Goal: Task Accomplishment & Management: Manage account settings

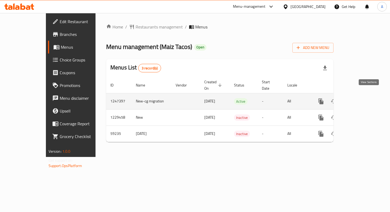
click at [366, 99] on link "enhanced table" at bounding box center [359, 101] width 13 height 13
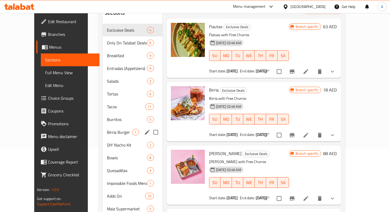
scroll to position [65, 0]
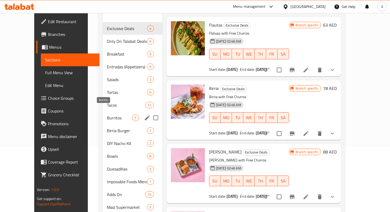
click at [107, 114] on span "Burritos" at bounding box center [119, 117] width 25 height 6
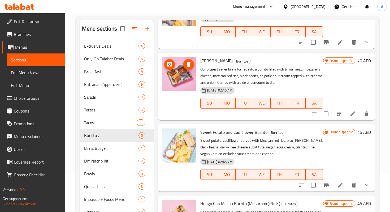
scroll to position [53, 0]
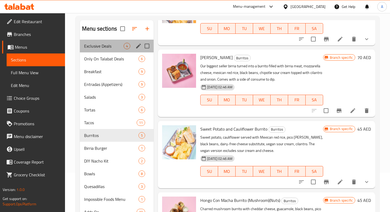
click at [91, 50] on div "Exclusive Deals 4" at bounding box center [117, 46] width 74 height 13
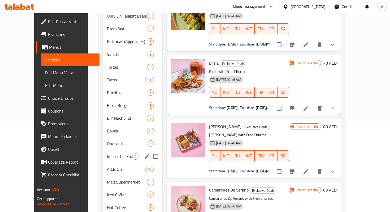
scroll to position [85, 0]
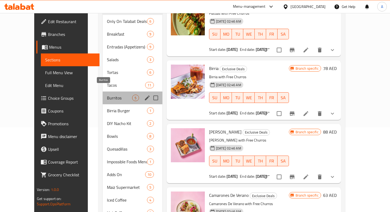
click at [111, 95] on span "Burritos" at bounding box center [119, 98] width 25 height 6
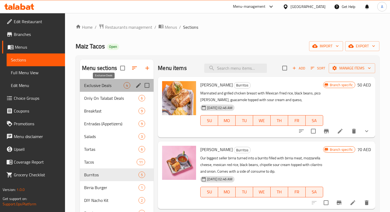
click at [106, 86] on span "Exclusive Deals" at bounding box center [104, 85] width 40 height 6
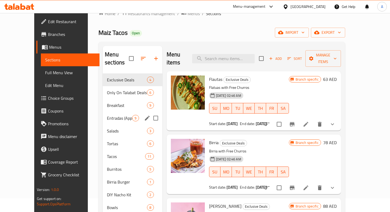
scroll to position [14, 0]
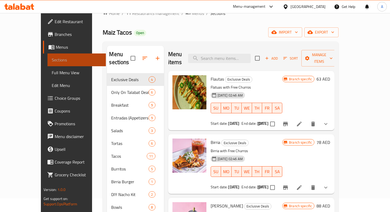
click at [52, 61] on span "Sections" at bounding box center [77, 60] width 50 height 6
click at [55, 35] on span "Branches" at bounding box center [78, 34] width 47 height 6
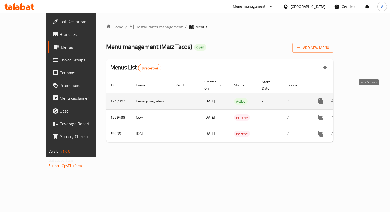
click at [362, 99] on icon "enhanced table" at bounding box center [359, 101] width 5 height 5
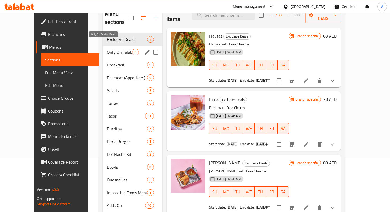
scroll to position [44, 0]
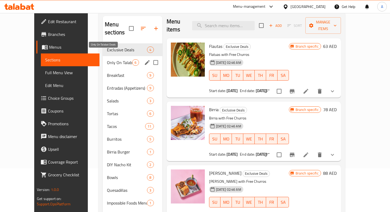
click at [107, 59] on span "Only On Talabat Deals" at bounding box center [119, 62] width 25 height 6
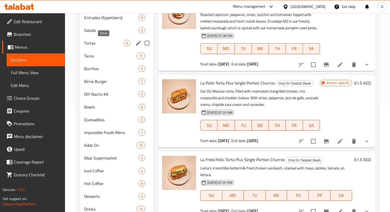
scroll to position [86, 0]
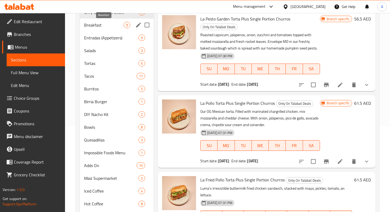
click at [101, 26] on span "Breakfast" at bounding box center [104, 25] width 40 height 6
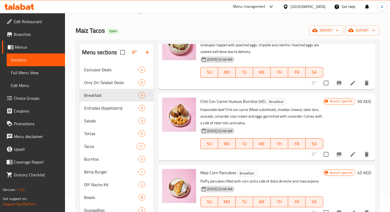
scroll to position [109, 0]
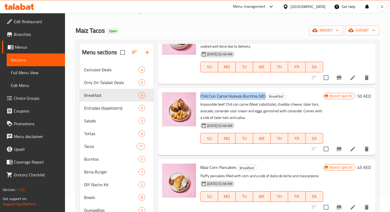
drag, startPoint x: 202, startPoint y: 95, endPoint x: 265, endPoint y: 97, distance: 63.3
click at [265, 97] on h6 "Chili Con Carne Huevos Burritos (VE) Breakfast" at bounding box center [261, 95] width 123 height 7
copy span "Chili Con Carne Huevos Burritos (VE)"
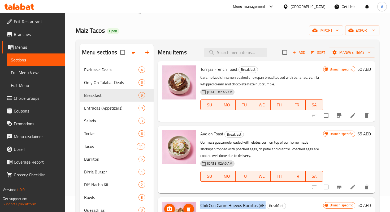
scroll to position [0, 0]
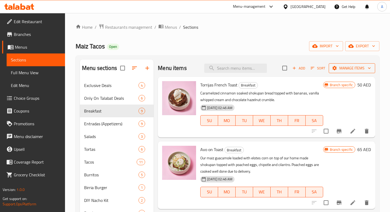
click at [352, 67] on span "Manage items" at bounding box center [352, 68] width 38 height 7
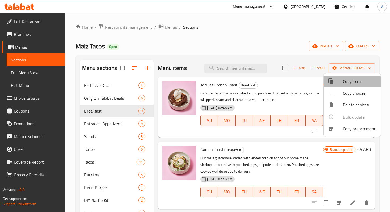
click at [349, 84] on span "Copy items" at bounding box center [360, 81] width 34 height 6
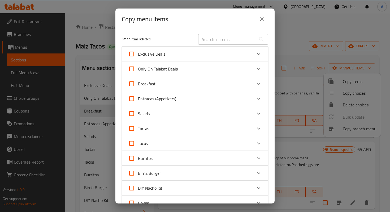
click at [218, 36] on input "text" at bounding box center [227, 39] width 58 height 11
type input "b"
paste input "Chili Con Carne Huevos Burritos (VE)"
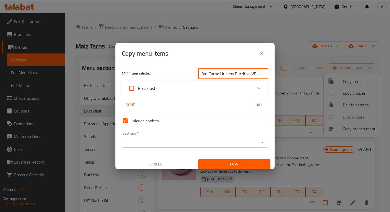
scroll to position [3, 0]
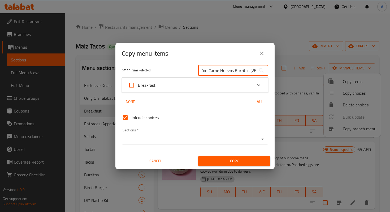
type input "Chili Con Carne Huevos Burritos (VE)"
click at [232, 87] on div "Breakfast" at bounding box center [190, 85] width 124 height 13
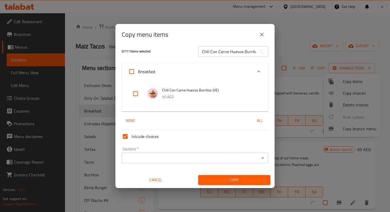
click at [212, 93] on span "Chili Con Carne Huevos Burritos (VE)" at bounding box center [210, 90] width 96 height 7
click at [134, 95] on input "checkbox" at bounding box center [135, 93] width 13 height 13
checkbox input "true"
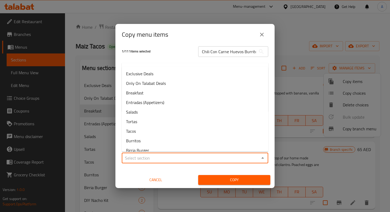
click at [170, 156] on input "Sections   *" at bounding box center [190, 157] width 135 height 7
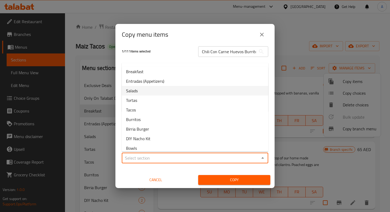
scroll to position [22, 0]
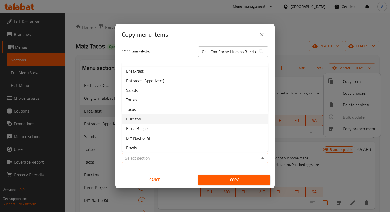
click at [161, 118] on li "Burritos" at bounding box center [195, 119] width 147 height 10
type input "Burritos"
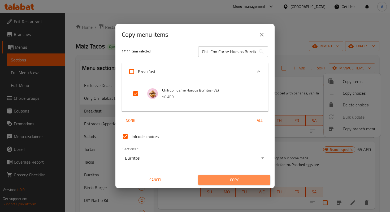
click at [236, 179] on span "Copy" at bounding box center [235, 179] width 64 height 7
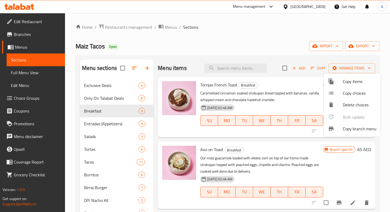
click at [243, 66] on div at bounding box center [195, 106] width 390 height 212
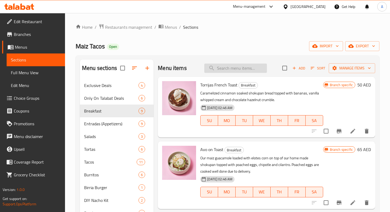
click at [242, 67] on input "search" at bounding box center [235, 67] width 63 height 9
paste input "Chili Con Carne Huevos Burritos (VE)"
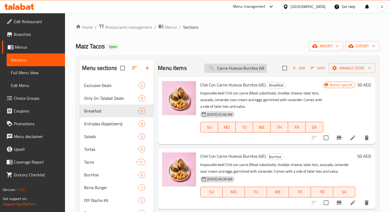
type input "Chili Con Carne Huevos Burritos (VE)"
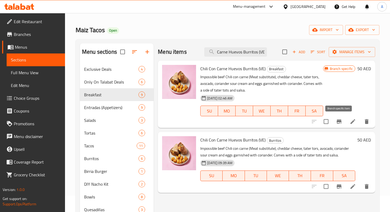
scroll to position [0, 0]
click at [340, 122] on icon "Branch-specific-item" at bounding box center [339, 121] width 5 height 4
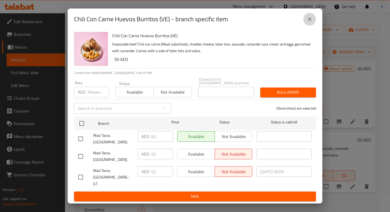
click at [310, 21] on icon "close" at bounding box center [310, 19] width 4 height 4
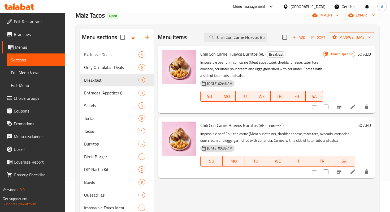
scroll to position [33, 0]
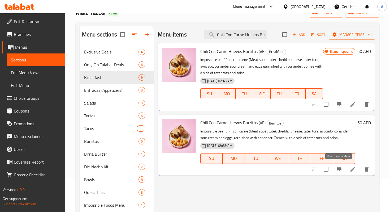
click at [338, 169] on icon "Branch-specific-item" at bounding box center [339, 169] width 6 height 6
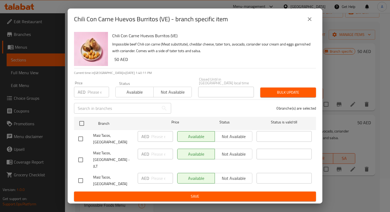
click at [80, 144] on input "checkbox" at bounding box center [80, 138] width 11 height 11
checkbox input "false"
click at [82, 156] on input "checkbox" at bounding box center [80, 159] width 11 height 11
click at [83, 161] on input "checkbox" at bounding box center [80, 159] width 11 height 11
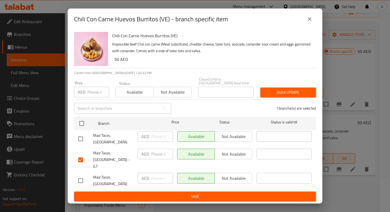
checkbox input "false"
click at [310, 22] on icon "close" at bounding box center [310, 19] width 6 height 6
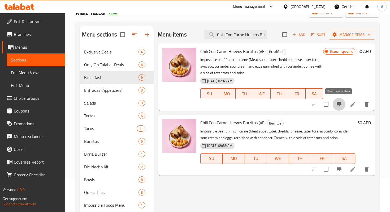
click at [341, 107] on icon "Branch-specific-item" at bounding box center [339, 104] width 6 height 6
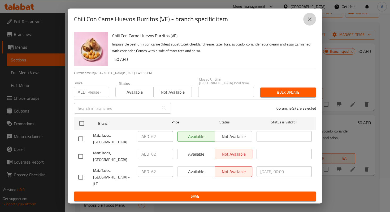
click at [310, 22] on icon "close" at bounding box center [310, 19] width 6 height 6
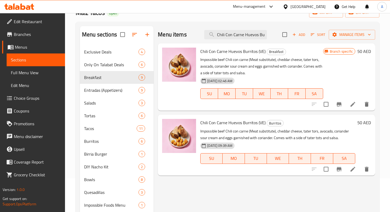
click at [365, 122] on h6 "50 AED" at bounding box center [365, 122] width 14 height 7
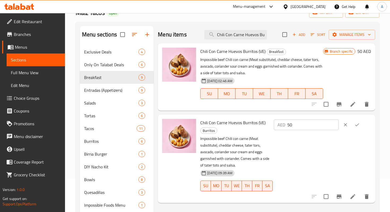
click at [318, 126] on input "50" at bounding box center [313, 124] width 51 height 11
type input "5"
type input "62"
click at [360, 125] on icon "ok" at bounding box center [357, 124] width 5 height 5
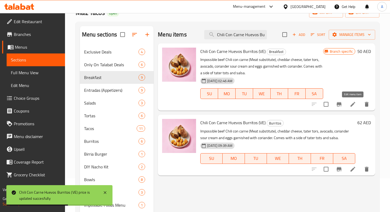
click at [352, 103] on icon at bounding box center [353, 104] width 6 height 6
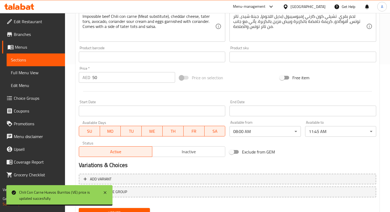
scroll to position [171, 0]
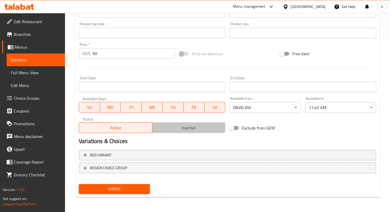
click at [186, 132] on button "Inactive" at bounding box center [189, 127] width 74 height 11
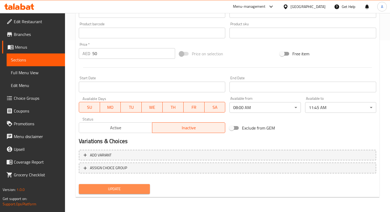
click at [135, 191] on span "Update" at bounding box center [114, 188] width 63 height 7
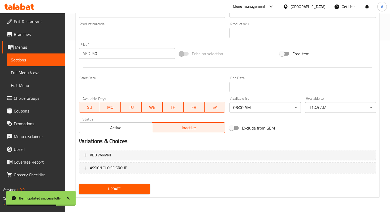
click at [107, 196] on div "Update Chili Con Carne Huevos Burritos (VE) Change Image Size: 1200 x 800 px / …" at bounding box center [228, 38] width 304 height 317
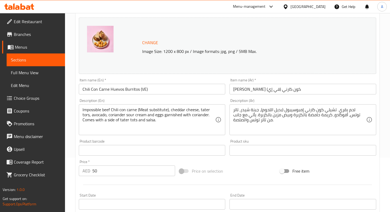
scroll to position [0, 0]
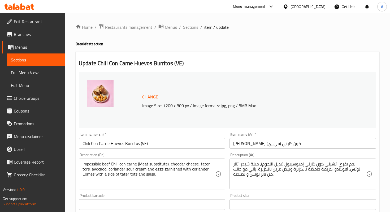
click at [128, 27] on span "Restaurants management" at bounding box center [128, 27] width 47 height 6
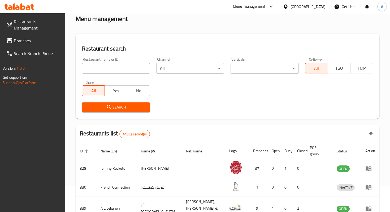
scroll to position [58, 0]
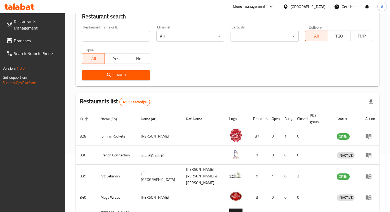
click at [120, 34] on input "search" at bounding box center [116, 36] width 68 height 11
type input "maiz tacos"
click at [123, 76] on span "Search" at bounding box center [115, 75] width 59 height 7
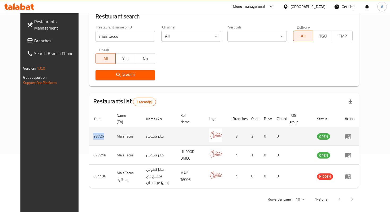
drag, startPoint x: 80, startPoint y: 137, endPoint x: 92, endPoint y: 138, distance: 12.0
click at [92, 138] on td "28726" at bounding box center [100, 136] width 23 height 19
copy td "28726"
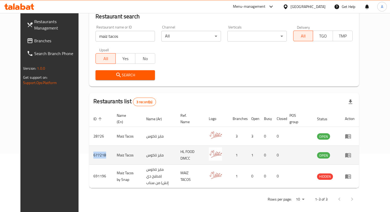
drag, startPoint x: 79, startPoint y: 155, endPoint x: 95, endPoint y: 155, distance: 16.2
click at [95, 155] on td "677218" at bounding box center [100, 155] width 23 height 19
copy td "677218"
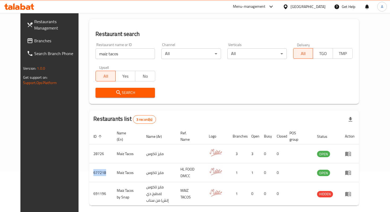
scroll to position [45, 0]
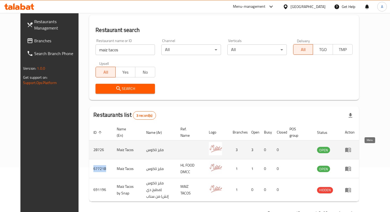
click at [351, 150] on icon "enhanced table" at bounding box center [348, 150] width 6 height 5
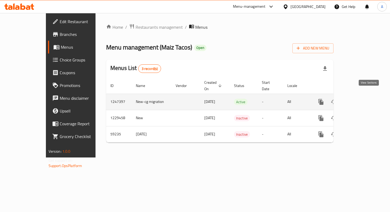
click at [363, 99] on icon "enhanced table" at bounding box center [359, 102] width 6 height 6
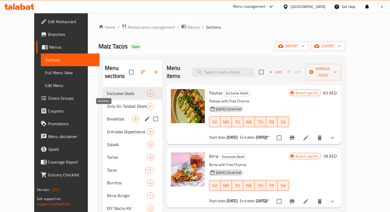
click at [113, 116] on span "Breakfast" at bounding box center [119, 119] width 25 height 6
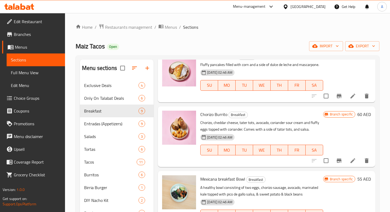
scroll to position [231, 0]
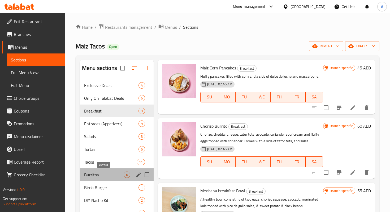
click at [95, 172] on span "Burritos" at bounding box center [104, 174] width 40 height 6
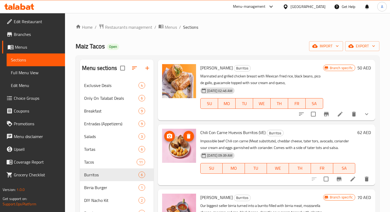
scroll to position [18, 0]
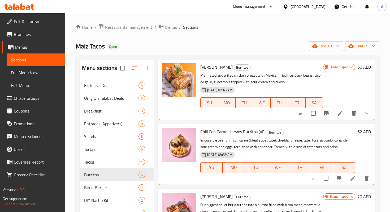
click at [353, 179] on icon at bounding box center [353, 178] width 6 height 6
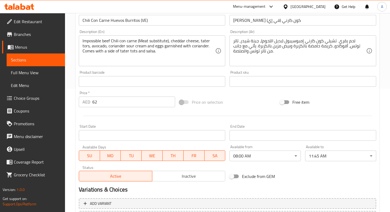
scroll to position [123, 0]
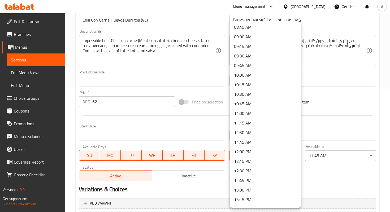
scroll to position [336, 0]
click at [240, 143] on li "11:45 AM" at bounding box center [265, 141] width 71 height 10
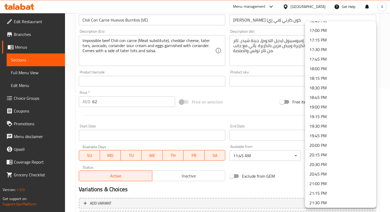
scroll to position [745, 0]
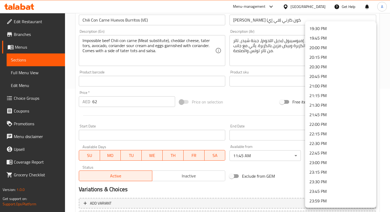
click at [314, 204] on li "23:59 PM" at bounding box center [340, 201] width 71 height 10
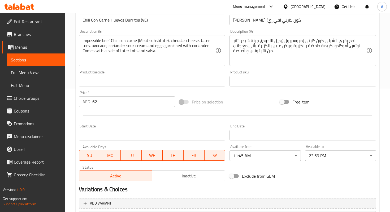
click at [302, 182] on div "Exclude from GEM" at bounding box center [278, 176] width 101 height 14
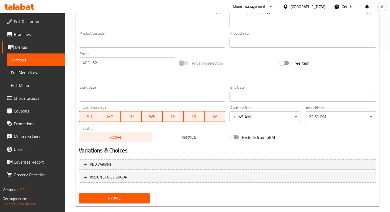
scroll to position [171, 0]
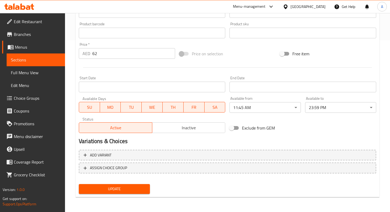
click at [134, 187] on span "Update" at bounding box center [114, 188] width 63 height 7
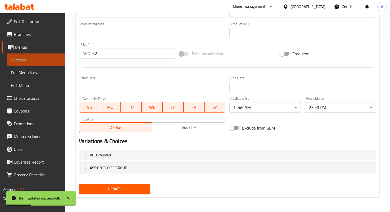
click at [38, 61] on span "Sections" at bounding box center [36, 60] width 50 height 6
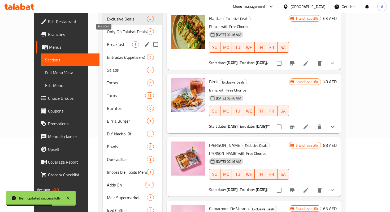
click at [107, 41] on span "Breakfast" at bounding box center [119, 44] width 25 height 6
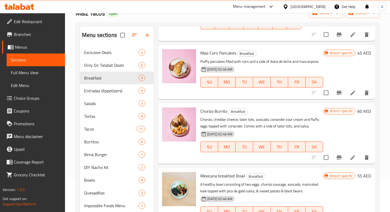
scroll to position [214, 0]
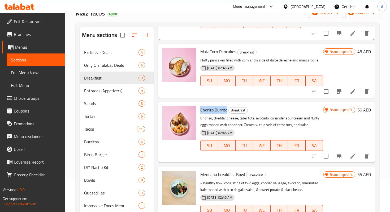
drag, startPoint x: 200, startPoint y: 112, endPoint x: 227, endPoint y: 112, distance: 27.4
click at [227, 112] on div "Chorizo Burrito Breakfast Chorizo, cheddar cheese, tater tots, avocado, coriand…" at bounding box center [261, 132] width 127 height 56
copy span "Chorizo Burrito"
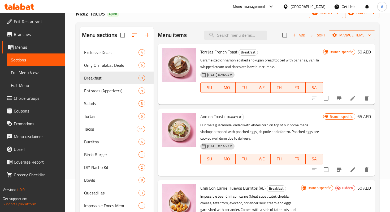
scroll to position [0, 0]
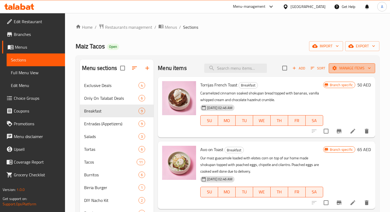
click at [339, 70] on span "Manage items" at bounding box center [352, 68] width 38 height 7
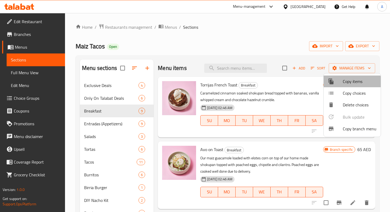
click at [347, 84] on span "Copy items" at bounding box center [360, 81] width 34 height 6
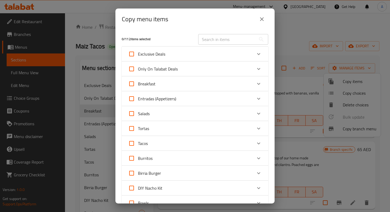
click at [217, 37] on input "text" at bounding box center [227, 39] width 58 height 11
paste input "Chorizo Burrito"
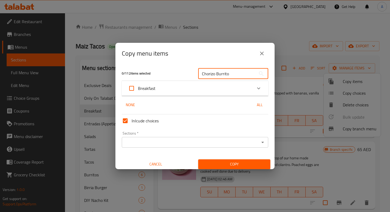
scroll to position [3, 0]
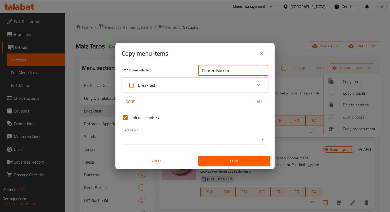
type input "Chorizo Burrito"
click at [159, 140] on input "Sections   *" at bounding box center [190, 138] width 135 height 7
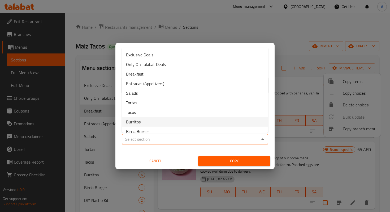
click at [155, 123] on li "Burritos" at bounding box center [195, 122] width 147 height 10
type input "Burritos"
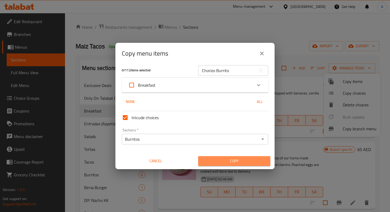
click at [223, 160] on span "Copy" at bounding box center [235, 160] width 64 height 7
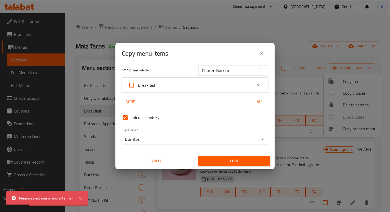
click at [210, 108] on div "0 / 112 items selected Chorizo Burrito ​ Breakfast Chorizo Burrito 60 AED None …" at bounding box center [195, 116] width 159 height 105
click at [218, 70] on input "Chorizo Burrito" at bounding box center [227, 70] width 58 height 11
click at [202, 84] on div "Breakfast" at bounding box center [190, 85] width 124 height 13
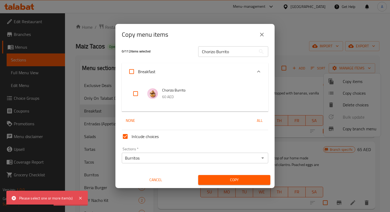
click at [168, 96] on p "60 AED" at bounding box center [210, 96] width 96 height 7
click at [133, 95] on input "checkbox" at bounding box center [135, 93] width 13 height 13
checkbox input "true"
click at [181, 129] on div "Inlcude choices" at bounding box center [195, 136] width 151 height 17
click at [81, 197] on icon at bounding box center [80, 198] width 6 height 6
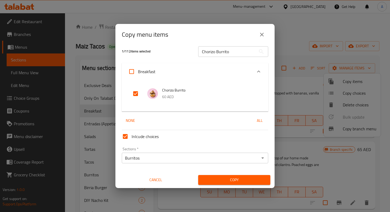
click at [173, 128] on div "Inlcude choices" at bounding box center [195, 136] width 151 height 17
click at [228, 178] on span "Copy" at bounding box center [235, 179] width 64 height 7
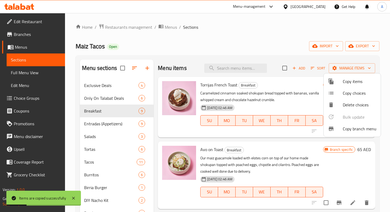
click at [199, 34] on div at bounding box center [195, 106] width 390 height 212
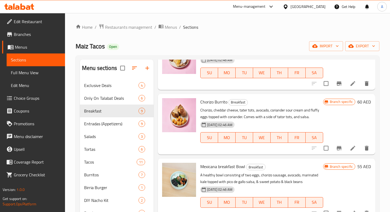
scroll to position [255, 0]
click at [360, 102] on h6 "60 AED" at bounding box center [365, 101] width 14 height 7
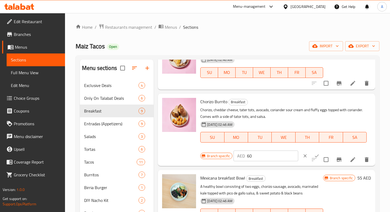
click at [252, 157] on input "60" at bounding box center [272, 155] width 51 height 11
type input "62"
click at [373, 146] on div "Chorizo Burrito Breakfast Chorizo, cheddar cheese, tater tots, avocado, coriand…" at bounding box center [266, 129] width 217 height 72
click at [178, 159] on div at bounding box center [179, 130] width 38 height 68
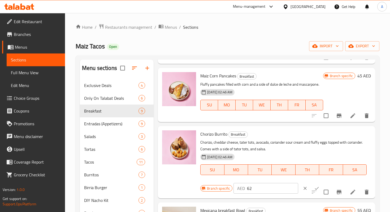
scroll to position [219, 0]
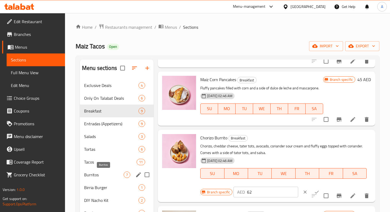
click at [99, 173] on span "Burritos" at bounding box center [104, 174] width 40 height 6
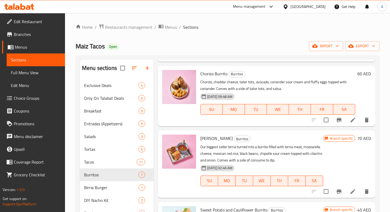
scroll to position [141, 0]
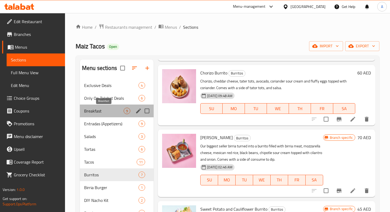
click at [98, 112] on span "Breakfast" at bounding box center [104, 111] width 40 height 6
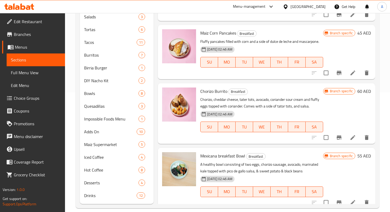
scroll to position [147, 0]
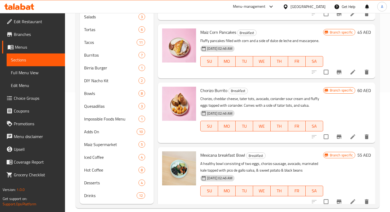
click at [362, 89] on h6 "60 AED" at bounding box center [365, 90] width 14 height 7
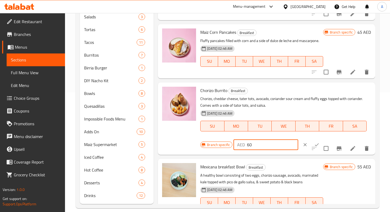
click at [263, 145] on input "60" at bounding box center [272, 144] width 51 height 11
click at [341, 150] on icon "Branch-specific-item" at bounding box center [339, 148] width 6 height 6
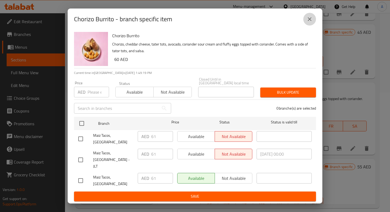
click at [310, 22] on icon "close" at bounding box center [310, 19] width 6 height 6
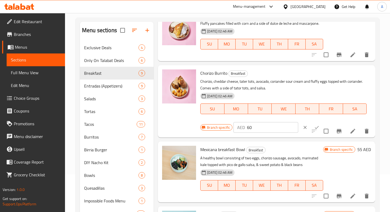
scroll to position [245, 0]
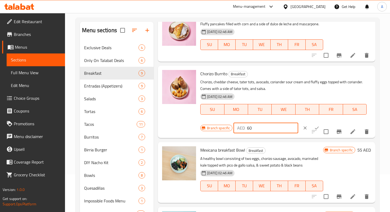
click at [253, 126] on input "60" at bounding box center [272, 127] width 51 height 11
type input "62"
click at [314, 129] on icon "ok" at bounding box center [316, 127] width 5 height 5
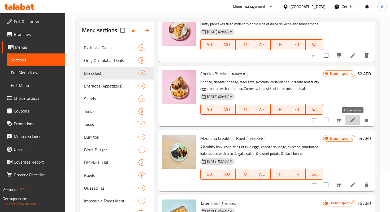
click at [353, 118] on icon at bounding box center [353, 119] width 5 height 5
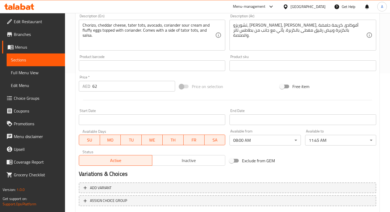
scroll to position [171, 0]
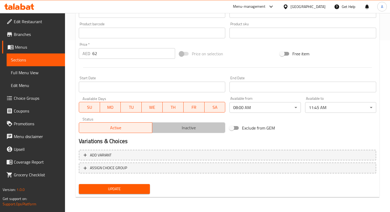
click at [204, 126] on span "Inactive" at bounding box center [189, 128] width 69 height 8
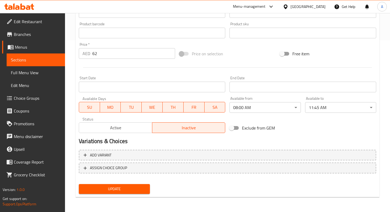
click at [134, 187] on span "Update" at bounding box center [114, 188] width 63 height 7
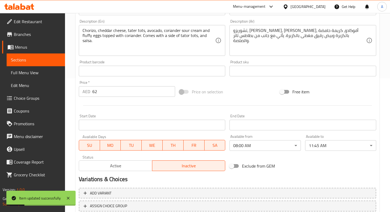
scroll to position [119, 0]
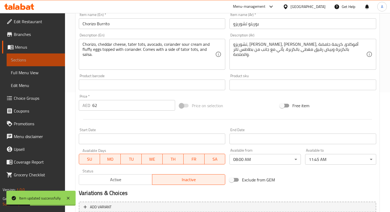
click at [60, 62] on span "Sections" at bounding box center [36, 60] width 50 height 6
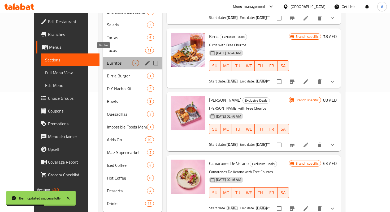
click at [107, 60] on span "Burritos" at bounding box center [119, 63] width 25 height 6
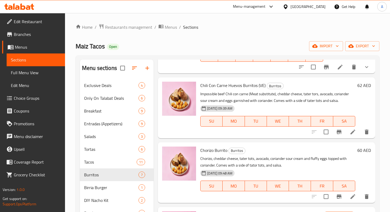
scroll to position [79, 0]
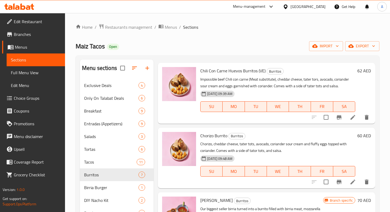
click at [362, 138] on h6 "60 AED" at bounding box center [365, 135] width 14 height 7
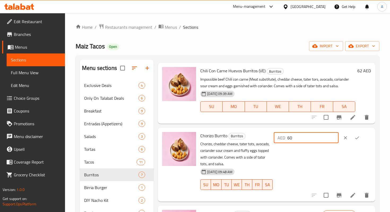
click at [309, 141] on input "60" at bounding box center [313, 137] width 51 height 11
type input "62"
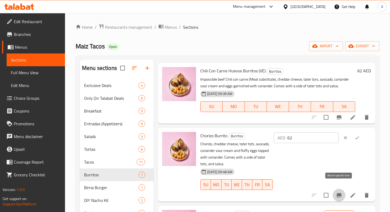
click at [339, 193] on icon "Branch-specific-item" at bounding box center [339, 195] width 5 height 4
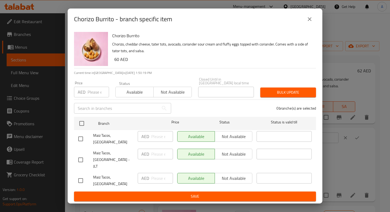
click at [310, 22] on icon "close" at bounding box center [310, 19] width 6 height 6
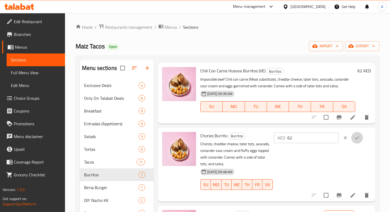
click at [360, 137] on icon "ok" at bounding box center [357, 137] width 5 height 5
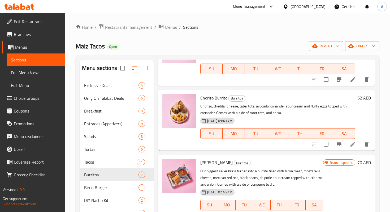
scroll to position [118, 0]
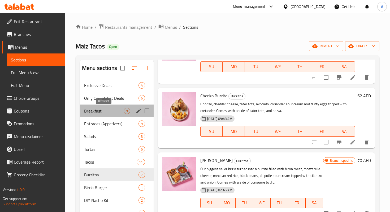
click at [116, 111] on span "Breakfast" at bounding box center [104, 111] width 40 height 6
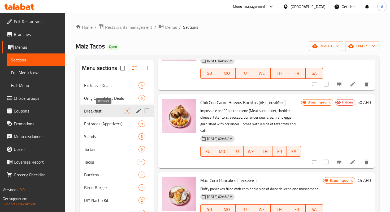
click at [108, 113] on span "Breakfast" at bounding box center [104, 111] width 40 height 6
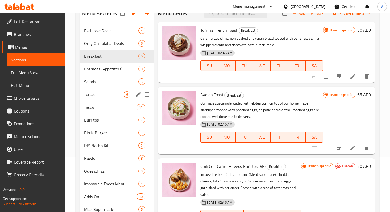
scroll to position [51, 0]
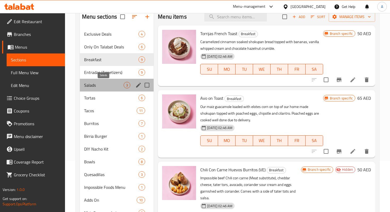
click at [88, 85] on span "Salads" at bounding box center [104, 85] width 40 height 6
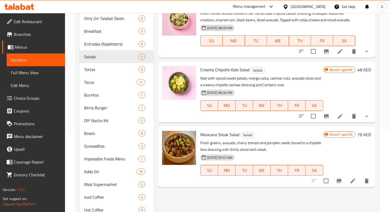
scroll to position [80, 0]
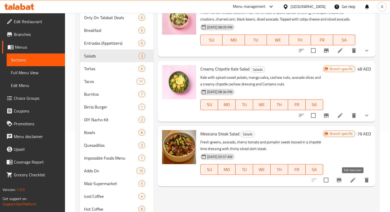
click at [356, 181] on icon at bounding box center [353, 180] width 6 height 6
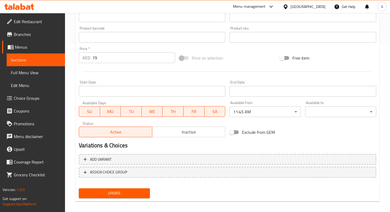
scroll to position [171, 0]
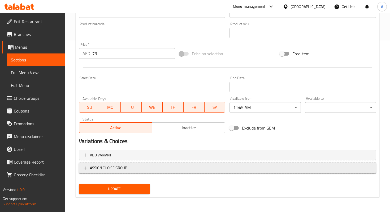
click at [96, 166] on span "ASSIGN CHOICE GROUP" at bounding box center [108, 167] width 37 height 7
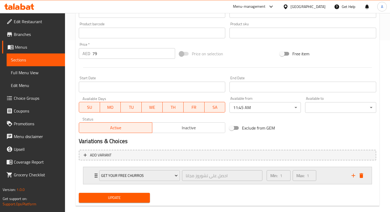
click at [97, 176] on div "Get Your Free Churros احصل على تشوروز مجانا ​" at bounding box center [181, 175] width 170 height 17
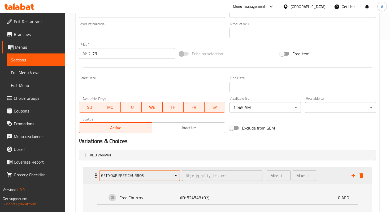
scroll to position [209, 0]
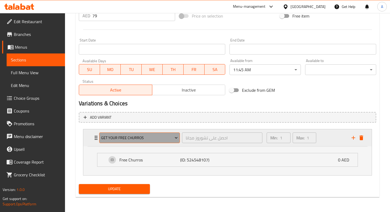
click at [127, 138] on span "Get Your Free Churros" at bounding box center [139, 137] width 77 height 7
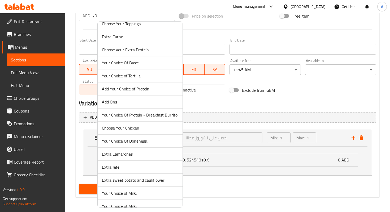
scroll to position [153, 0]
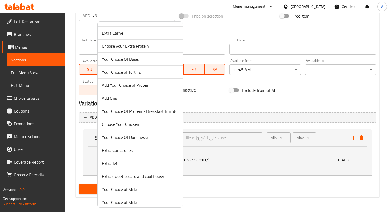
click at [129, 138] on span "Your Choice Of Doneness:" at bounding box center [140, 137] width 76 height 6
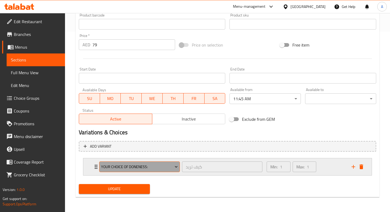
click at [100, 164] on button "Your Choice Of Doneness:" at bounding box center [139, 166] width 81 height 11
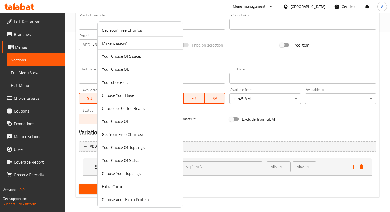
click at [93, 165] on div at bounding box center [195, 106] width 390 height 212
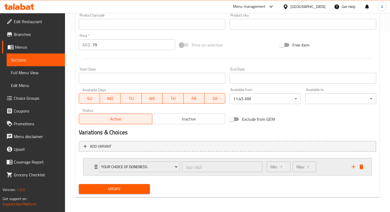
click at [94, 165] on icon "Expand" at bounding box center [96, 166] width 6 height 6
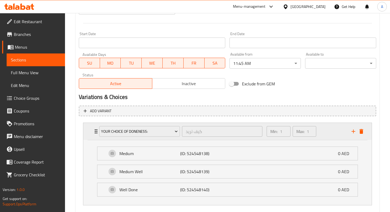
scroll to position [228, 0]
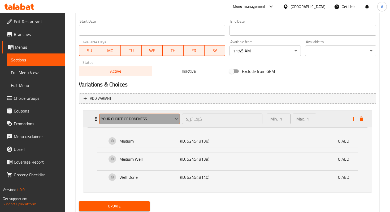
click at [112, 120] on span "Your Choice Of Doneness:" at bounding box center [139, 119] width 77 height 7
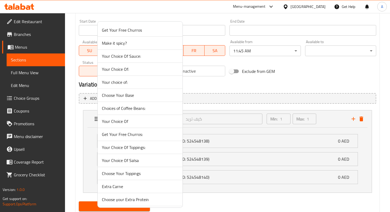
scroll to position [170, 0]
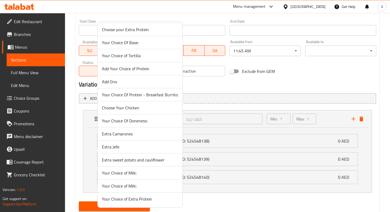
click at [116, 122] on span "Your Choice Of Doneness:" at bounding box center [140, 120] width 76 height 6
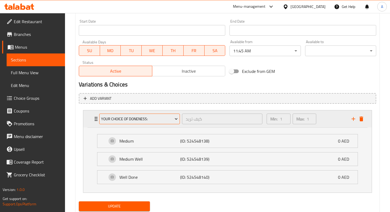
click at [107, 122] on button "Your Choice Of Doneness:" at bounding box center [139, 118] width 81 height 11
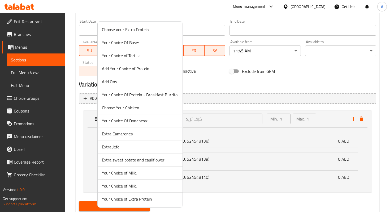
click at [82, 145] on div at bounding box center [195, 106] width 390 height 212
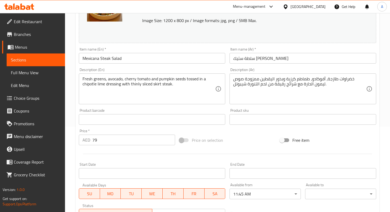
scroll to position [0, 0]
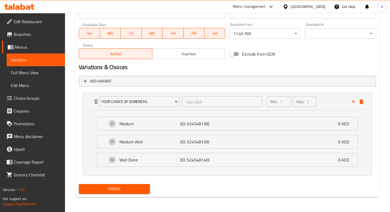
click at [121, 191] on span "Update" at bounding box center [114, 188] width 63 height 7
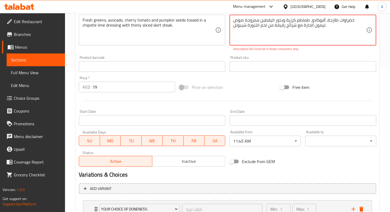
scroll to position [251, 0]
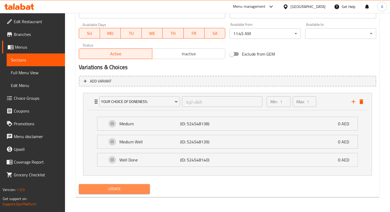
click at [141, 189] on span "Update" at bounding box center [114, 188] width 63 height 7
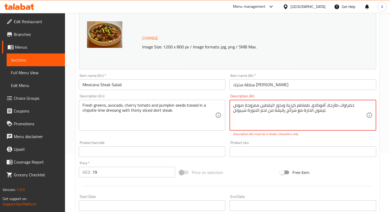
click at [302, 112] on textarea "خضراوات طازجة، أفوكادو، طماطم كرزية وبذور اليقطين ممزوجة صوص شيبوتل‎ ليمون الحا…" at bounding box center [299, 115] width 133 height 25
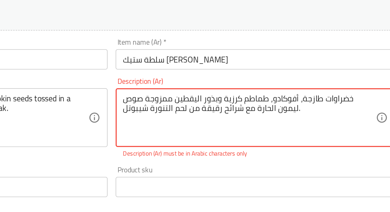
click at [327, 107] on textarea "خضراوات طازجة، أفوكادو، طماطم كرزية وبذور اليقطين ممزوجة صوص شيبوتل‎ ليمون الحا…" at bounding box center [299, 115] width 133 height 25
click at [326, 107] on textarea "خضراوات طازجة، أفوكادو، طماطم كرزية وبذور اليقطين ممزوجة صوص شيبوتل‎ ليمون الحا…" at bounding box center [299, 115] width 133 height 25
click at [310, 106] on textarea "خضراوات طازجة, أفوكادو، طماطم كرزية وبذور اليقطين ممزوجة صوص شيبوتل‎ ليمون الحا…" at bounding box center [299, 115] width 133 height 25
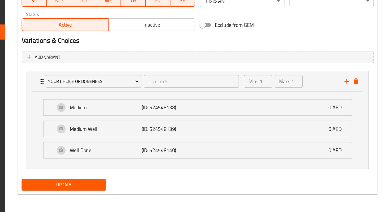
click at [137, 187] on span "Update" at bounding box center [114, 188] width 63 height 7
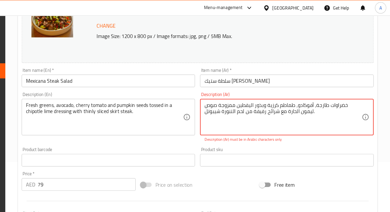
click at [235, 99] on textarea "خضراوات طازجة, أفوكادو, طماطم كرزية وبذور اليقطين ممزوجة صوص شيبوتل‎ ليمون الحا…" at bounding box center [299, 98] width 133 height 25
click at [234, 96] on textarea "خضراوات طازجة, أفوكادو, طماطم كرزية وبذور اليقطين ممزوجة صوص شيبوتل‎ ليمون الحا…" at bounding box center [299, 98] width 133 height 25
click at [264, 100] on textarea "خضراوات طازجة, أفوكادو, طماطم كرزية وبذور اليقطين ممزوجة صوص شيبوتل‎ ليمون الحا…" at bounding box center [299, 98] width 133 height 25
click at [325, 95] on textarea "خضراوات طازجة, أفوكادو, طماطم كرزية وبذور اليقطين ممزوجة صوص شيبوتل‎ ليمون الحا…" at bounding box center [299, 98] width 133 height 25
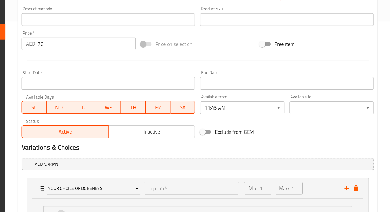
scroll to position [251, 0]
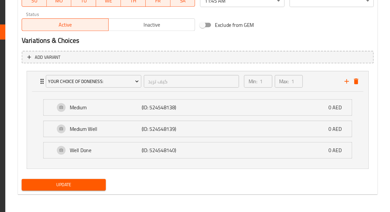
type textarea "خضراوات طازجة, أفوكادو, طماطم كرزية وبذور اليقطين ممزوجة صوص شيبوتل‎ ليمون الحا…"
click at [136, 191] on span "Update" at bounding box center [114, 188] width 63 height 7
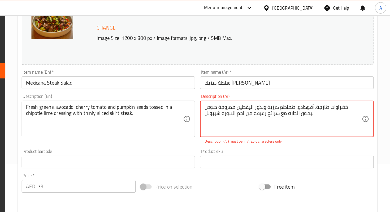
scroll to position [72, 0]
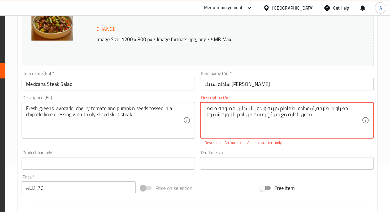
click at [320, 93] on textarea "خضراوات طازجة, أفوكادو, طماطم كرزية وبذور اليقطين ممزوجة صوص شيبوتل‎ ليمون الحا…" at bounding box center [299, 101] width 133 height 25
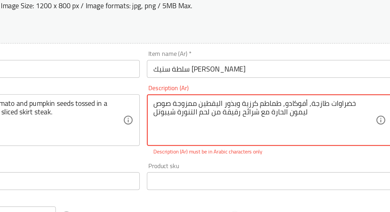
click at [268, 100] on textarea "خضراوات طازجة, أفوكادو, طماطم كرزية وبذور اليقطين ممزوجة صوص شيبوتل‎ ليمون الحا…" at bounding box center [299, 101] width 133 height 25
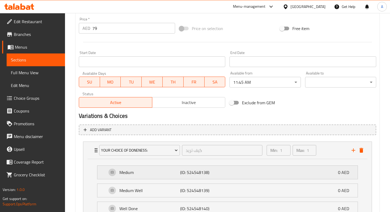
scroll to position [121, 0]
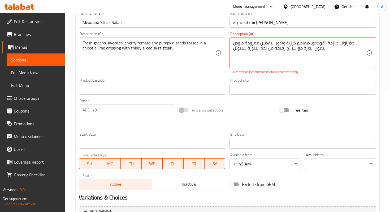
click at [45, 63] on link "Sections" at bounding box center [36, 59] width 58 height 13
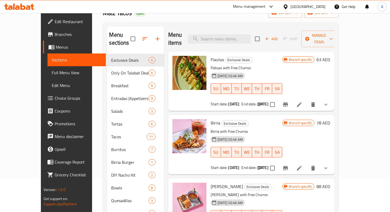
scroll to position [28, 0]
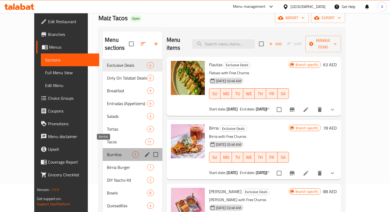
click at [107, 151] on span "Burritos" at bounding box center [119, 154] width 25 height 6
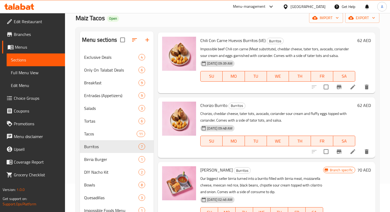
scroll to position [99, 0]
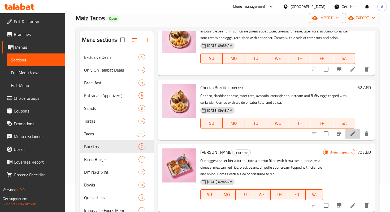
click at [357, 133] on li at bounding box center [353, 134] width 15 height 10
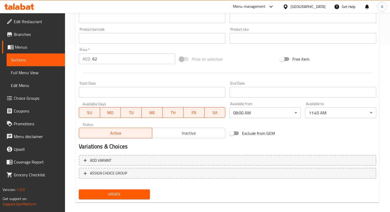
scroll to position [167, 0]
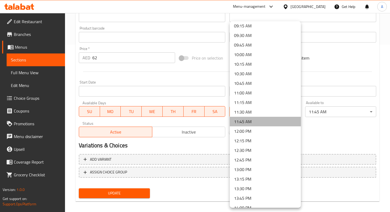
click at [245, 120] on li "11:45 AM" at bounding box center [265, 122] width 71 height 10
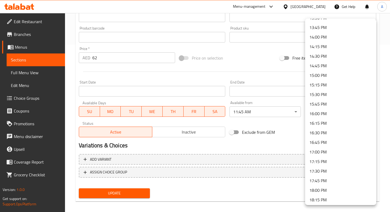
scroll to position [745, 0]
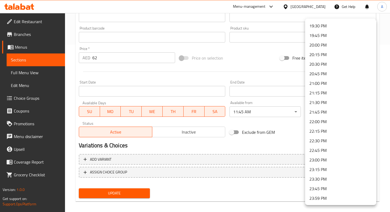
click at [315, 198] on li "23:59 PM" at bounding box center [340, 198] width 71 height 10
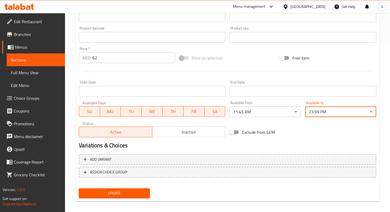
click at [134, 191] on span "Update" at bounding box center [114, 193] width 63 height 7
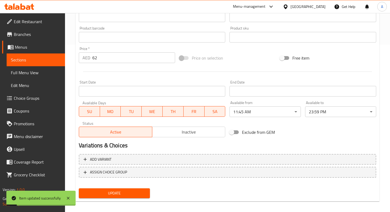
scroll to position [0, 0]
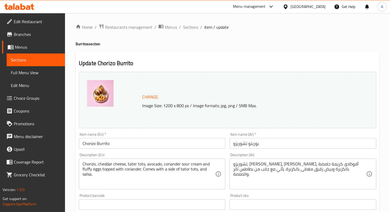
click at [22, 58] on span "Sections" at bounding box center [36, 60] width 50 height 6
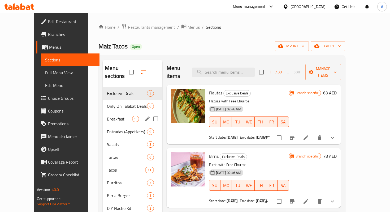
click at [105, 114] on div "Breakfast 9" at bounding box center [132, 118] width 59 height 13
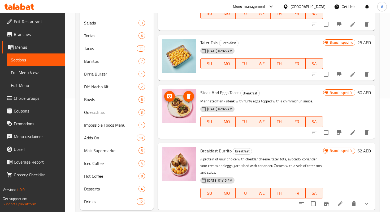
scroll to position [126, 0]
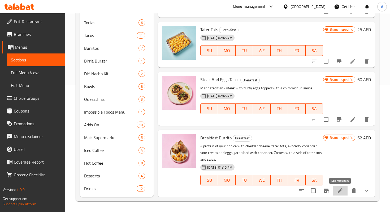
click at [338, 192] on icon at bounding box center [340, 190] width 5 height 5
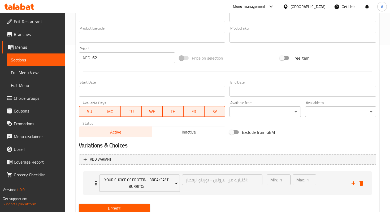
scroll to position [173, 0]
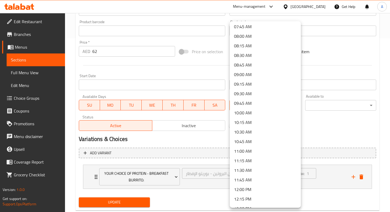
scroll to position [298, 0]
click at [243, 37] on li "08:00 AM" at bounding box center [265, 36] width 71 height 10
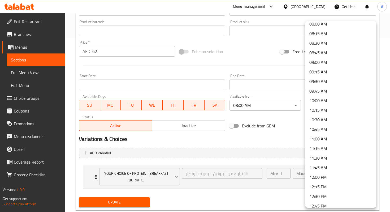
scroll to position [310, 0]
click at [317, 165] on li "11:45 AM" at bounding box center [340, 167] width 71 height 10
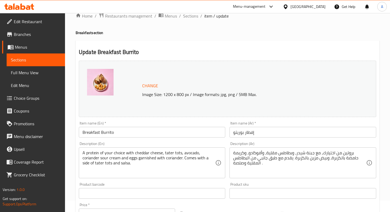
scroll to position [187, 0]
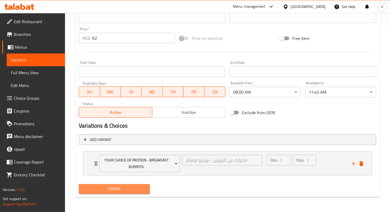
click at [131, 189] on span "Update" at bounding box center [114, 188] width 63 height 7
